Goal: Task Accomplishment & Management: Use online tool/utility

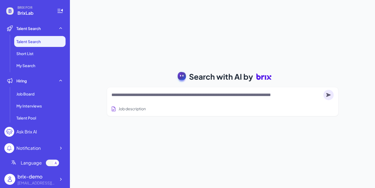
click at [149, 49] on div "Search with AI by Job description Job Titles Location Years of Experience Techn…" at bounding box center [222, 94] width 305 height 188
click at [137, 94] on textarea at bounding box center [216, 95] width 210 height 7
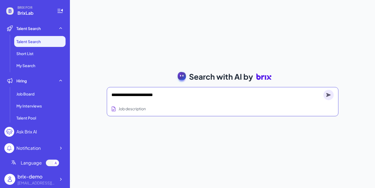
type textarea "**********"
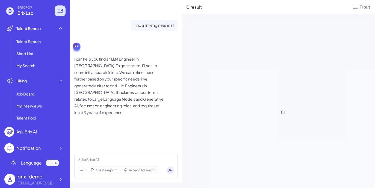
click at [61, 11] on icon at bounding box center [60, 11] width 7 height 7
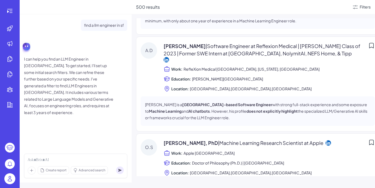
scroll to position [77, 0]
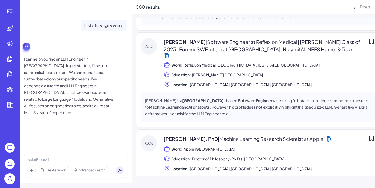
click at [247, 107] on strong "does not explicitly highlight" at bounding box center [271, 107] width 51 height 5
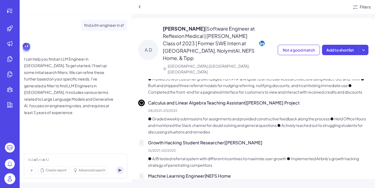
scroll to position [125, 0]
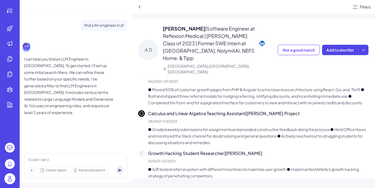
click at [143, 11] on div at bounding box center [244, 7] width 216 height 8
click at [140, 7] on icon at bounding box center [139, 6] width 5 height 5
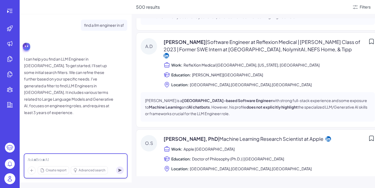
click at [52, 159] on div at bounding box center [76, 160] width 96 height 6
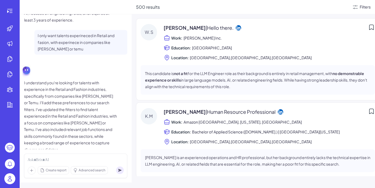
click at [365, 6] on div "Filters" at bounding box center [365, 7] width 11 height 6
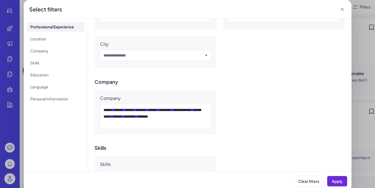
scroll to position [234, 0]
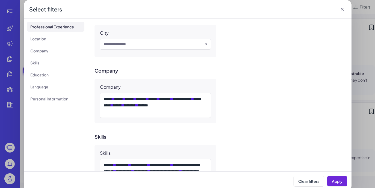
click at [340, 8] on icon at bounding box center [342, 9] width 5 height 5
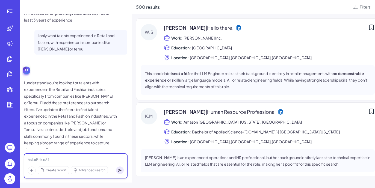
click at [44, 159] on div at bounding box center [76, 160] width 96 height 6
click at [372, 29] on icon at bounding box center [372, 27] width 4 height 5
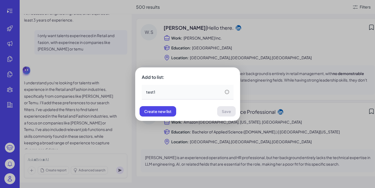
click at [223, 91] on div "test1" at bounding box center [187, 91] width 83 height 5
click at [226, 110] on span "Save" at bounding box center [226, 111] width 9 height 5
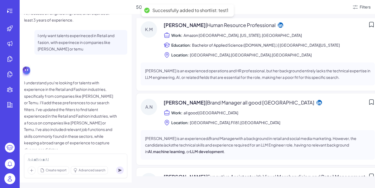
scroll to position [0, 0]
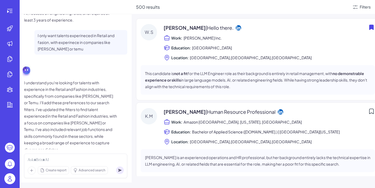
click at [213, 27] on span "| Hello there." at bounding box center [220, 28] width 28 height 6
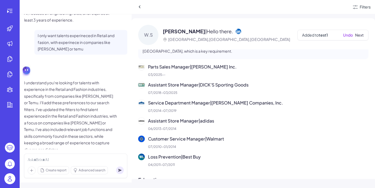
scroll to position [95, 0]
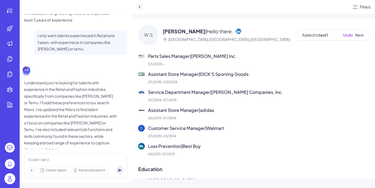
click at [140, 7] on icon at bounding box center [139, 6] width 5 height 5
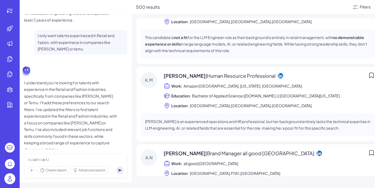
scroll to position [38, 0]
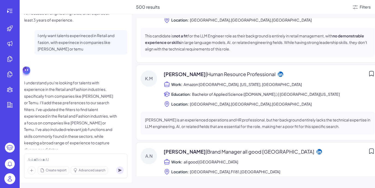
click at [225, 118] on p "[PERSON_NAME] is an experienced operations and HR professional, but her backgro…" at bounding box center [257, 123] width 225 height 13
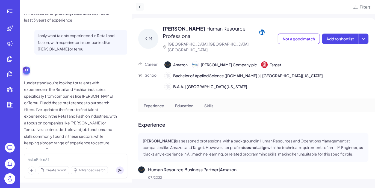
click at [137, 9] on icon at bounding box center [139, 6] width 5 height 5
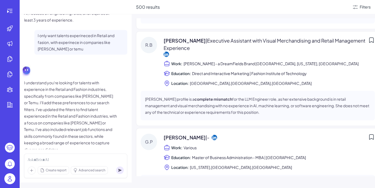
click at [202, 88] on div "[PERSON_NAME] [PERSON_NAME] | Executive Assistant with Visual Merchandising and…" at bounding box center [257, 78] width 243 height 95
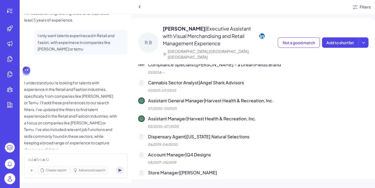
scroll to position [40, 0]
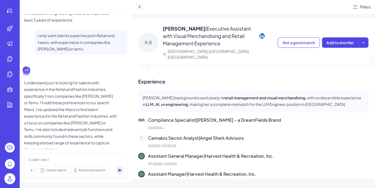
click at [139, 7] on icon at bounding box center [140, 6] width 2 height 3
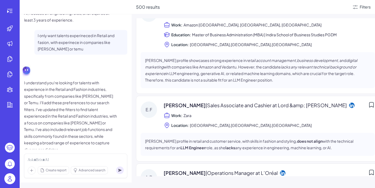
scroll to position [645, 0]
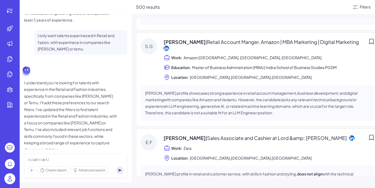
click at [372, 134] on icon at bounding box center [371, 137] width 7 height 7
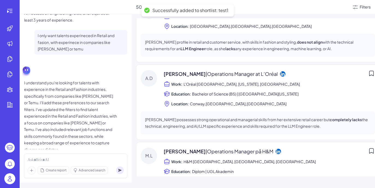
scroll to position [796, 0]
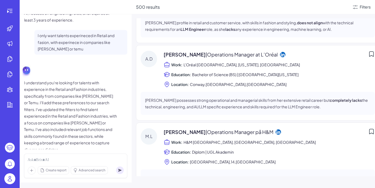
click at [372, 128] on icon at bounding box center [371, 131] width 7 height 7
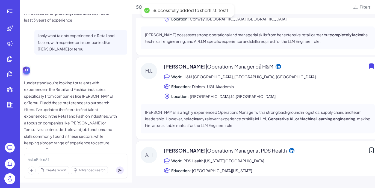
scroll to position [898, 0]
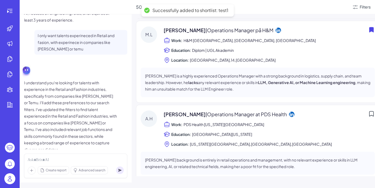
click at [369, 111] on icon at bounding box center [371, 114] width 7 height 7
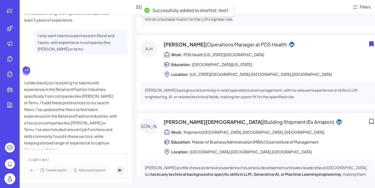
scroll to position [984, 0]
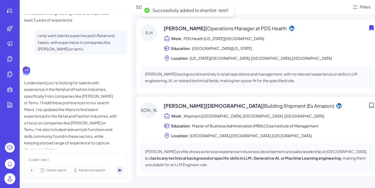
click at [370, 102] on icon at bounding box center [371, 105] width 7 height 7
click at [7, 14] on icon at bounding box center [10, 11] width 7 height 7
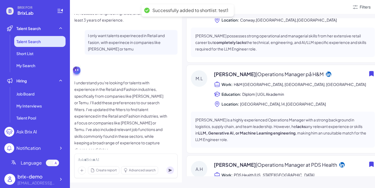
scroll to position [1093, 0]
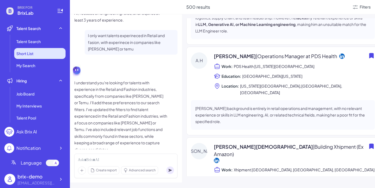
click at [44, 57] on li "Short List" at bounding box center [39, 53] width 51 height 11
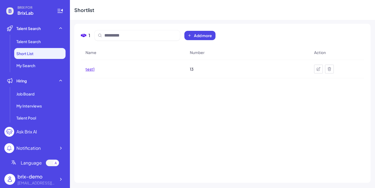
click at [93, 70] on span "test1" at bounding box center [90, 68] width 9 height 5
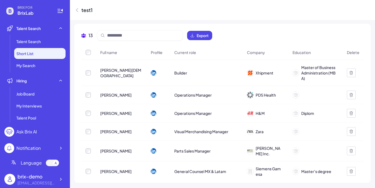
scroll to position [99, 0]
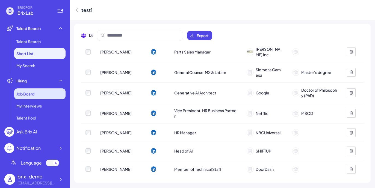
click at [38, 94] on div "Job Board" at bounding box center [39, 94] width 51 height 11
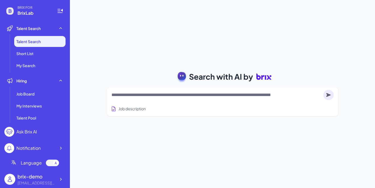
click at [173, 101] on div "Job description" at bounding box center [222, 107] width 222 height 13
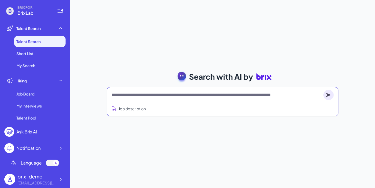
click at [173, 97] on textarea at bounding box center [216, 95] width 210 height 7
click at [174, 95] on textarea at bounding box center [216, 95] width 210 height 7
click at [174, 92] on textarea at bounding box center [216, 95] width 210 height 7
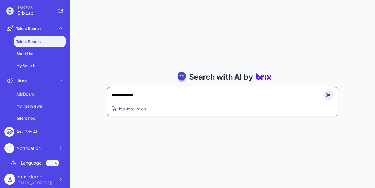
type textarea "**********"
